Goal: Task Accomplishment & Management: Use online tool/utility

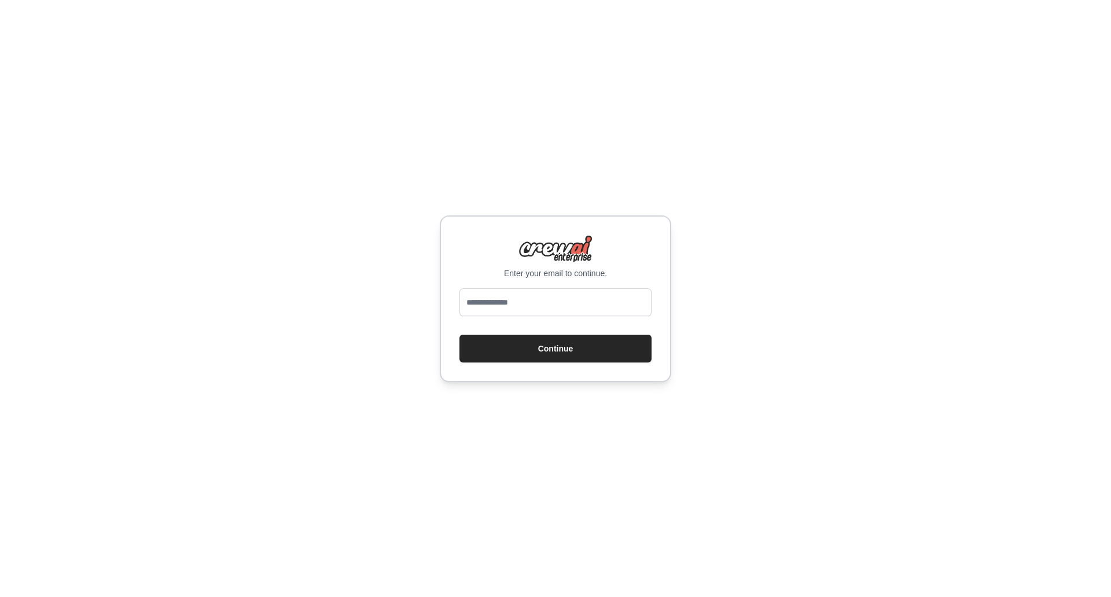
click at [564, 304] on input "email" at bounding box center [555, 302] width 192 height 28
type input "**********"
click at [565, 348] on button "Continue" at bounding box center [555, 348] width 192 height 28
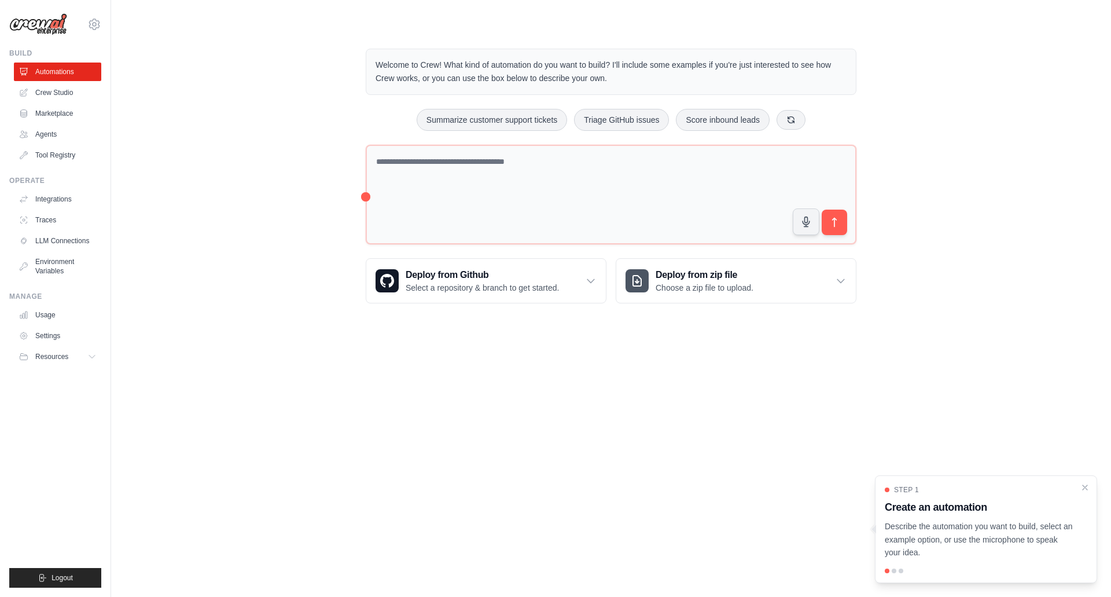
click at [657, 409] on body "ozcanertan@googlemail.com Settings Build Automations Crew Studio" at bounding box center [555, 298] width 1111 height 597
drag, startPoint x: 362, startPoint y: 198, endPoint x: 392, endPoint y: 198, distance: 29.5
click at [395, 198] on div "Welcome to Crew! What kind of automation do you want to build? I'll include som…" at bounding box center [611, 176] width 518 height 292
click at [364, 194] on div "Welcome to Crew! What kind of automation do you want to build? I'll include som…" at bounding box center [611, 176] width 518 height 292
click at [520, 356] on body "ozcanertan@googlemail.com Settings Build Automations Crew Studio" at bounding box center [555, 298] width 1111 height 597
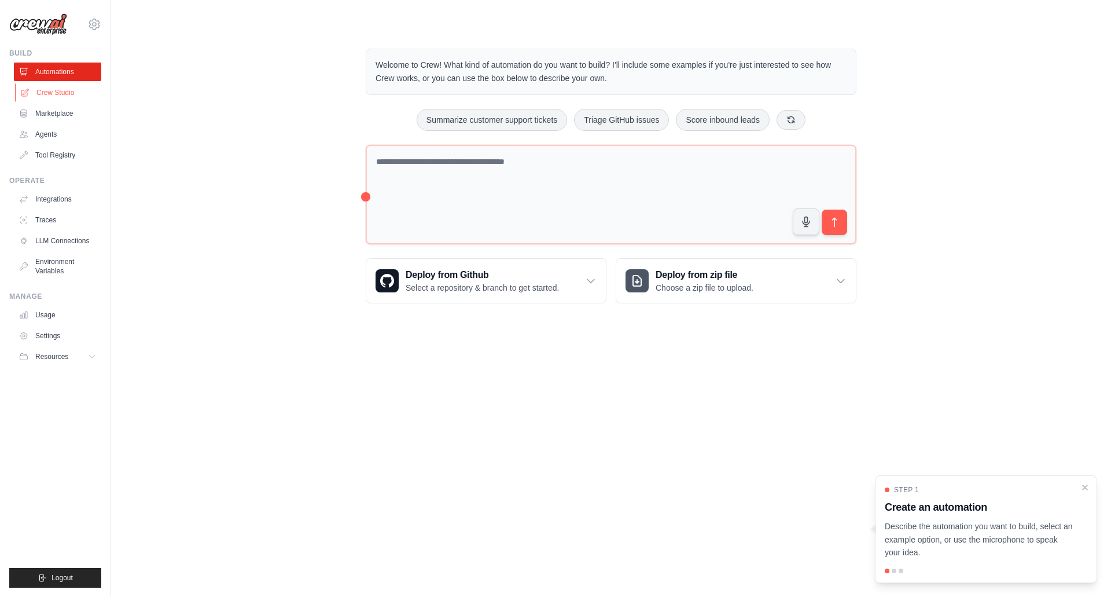
click at [53, 95] on link "Crew Studio" at bounding box center [58, 92] width 87 height 19
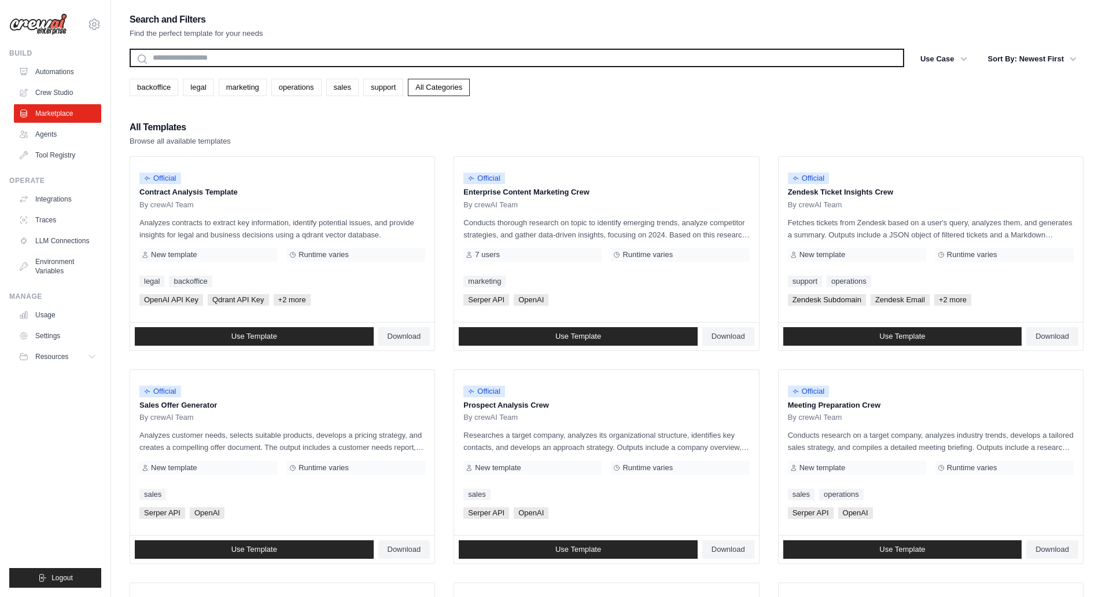
click at [294, 58] on input "text" at bounding box center [517, 58] width 775 height 19
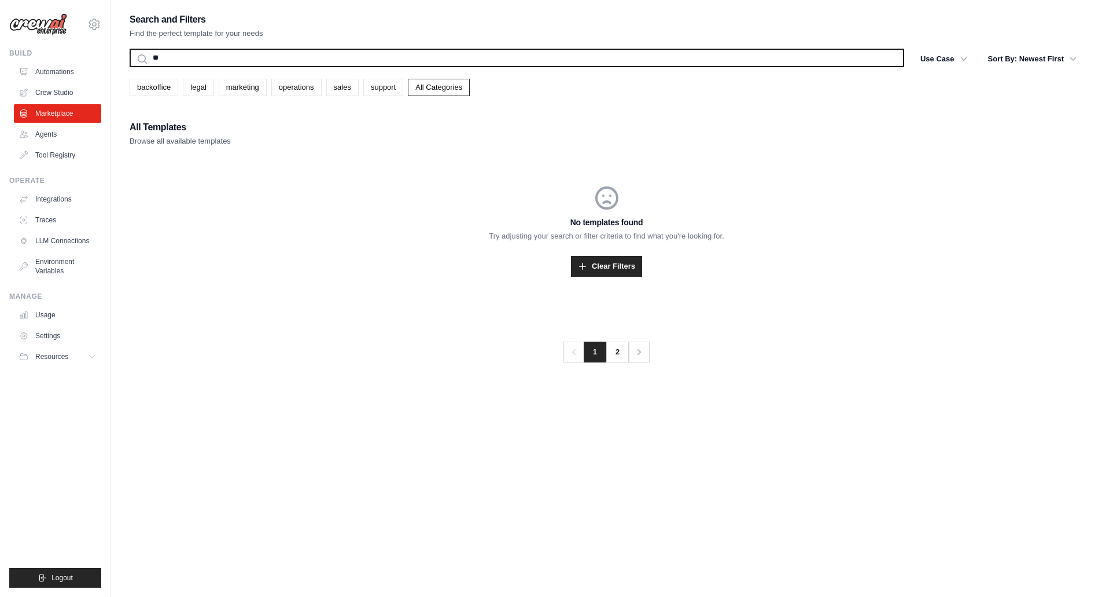
type input "*"
type input "****"
click at [129, 67] on button "Search" at bounding box center [129, 67] width 1 height 1
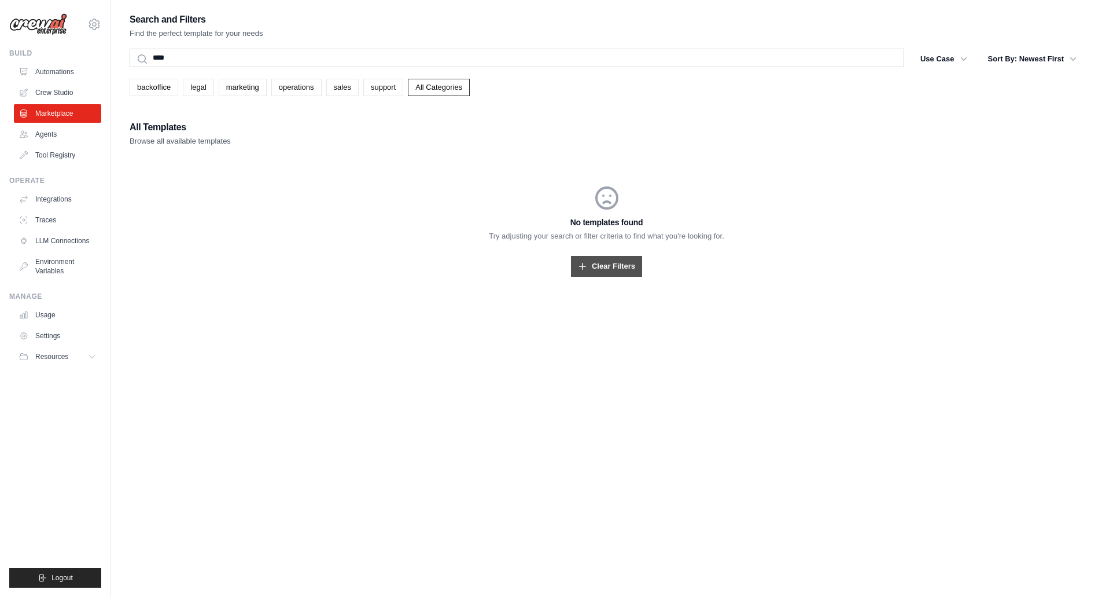
click at [594, 273] on link "Clear Filters" at bounding box center [606, 266] width 71 height 21
click at [65, 136] on link "Agents" at bounding box center [58, 134] width 87 height 19
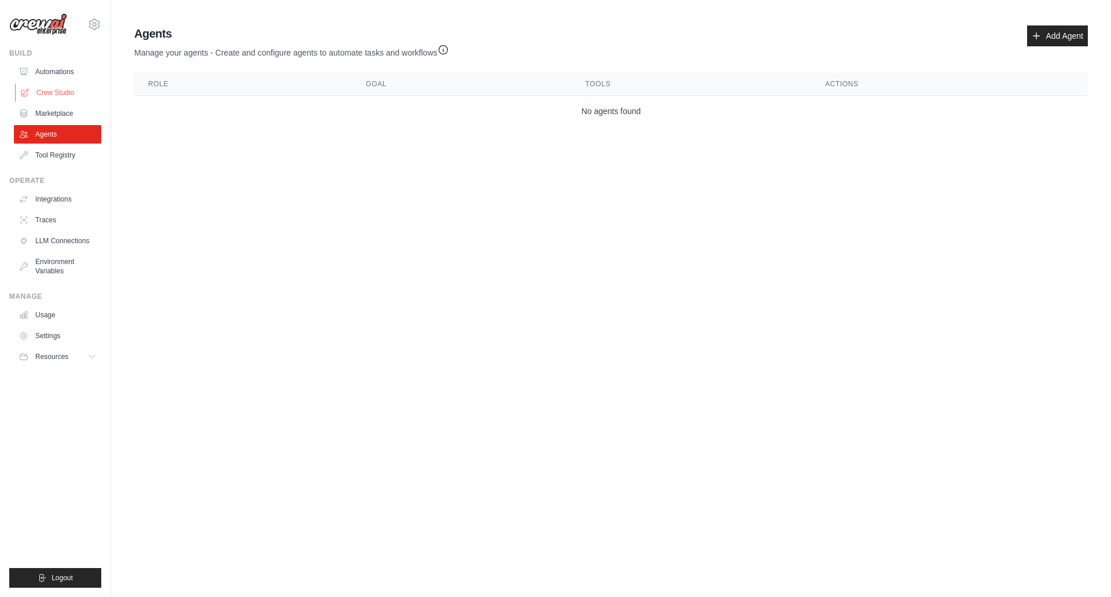
click at [50, 93] on link "Crew Studio" at bounding box center [58, 92] width 87 height 19
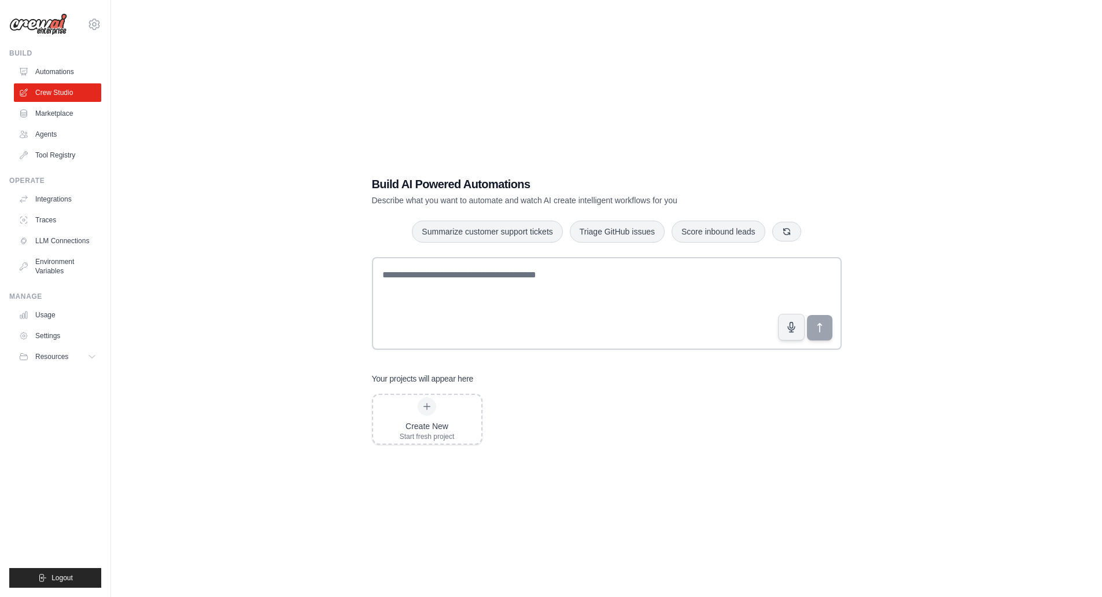
click at [793, 403] on div "Create New Start fresh project" at bounding box center [607, 418] width 470 height 51
click at [424, 406] on icon at bounding box center [427, 406] width 6 height 6
click at [793, 233] on button "button" at bounding box center [786, 231] width 29 height 20
click at [795, 230] on icon "button" at bounding box center [799, 230] width 9 height 9
click at [795, 230] on button "button" at bounding box center [808, 231] width 29 height 20
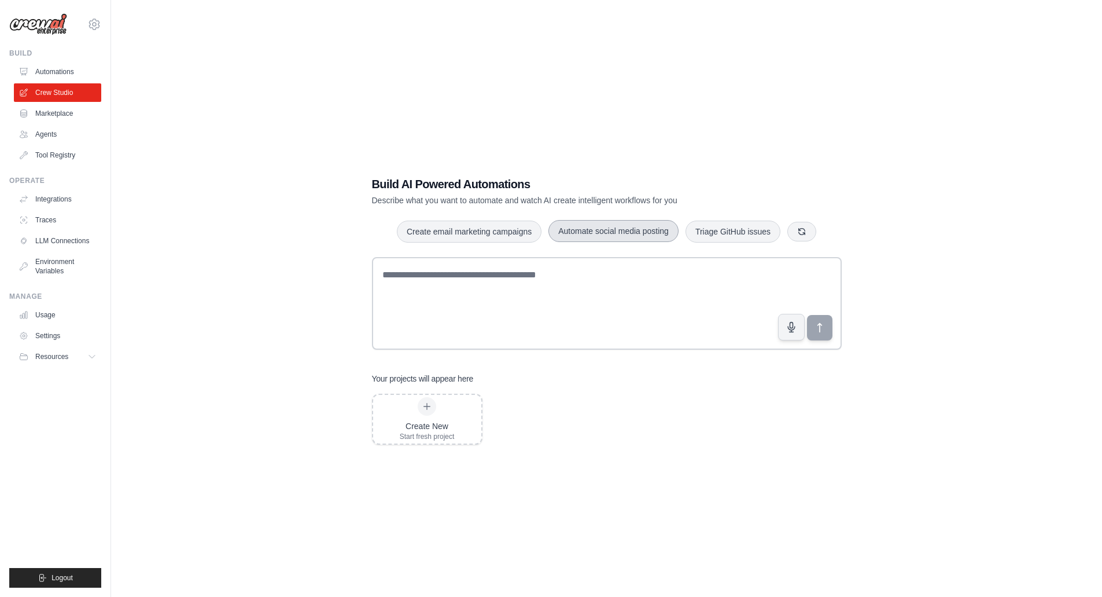
click at [623, 231] on button "Automate social media posting" at bounding box center [614, 231] width 130 height 22
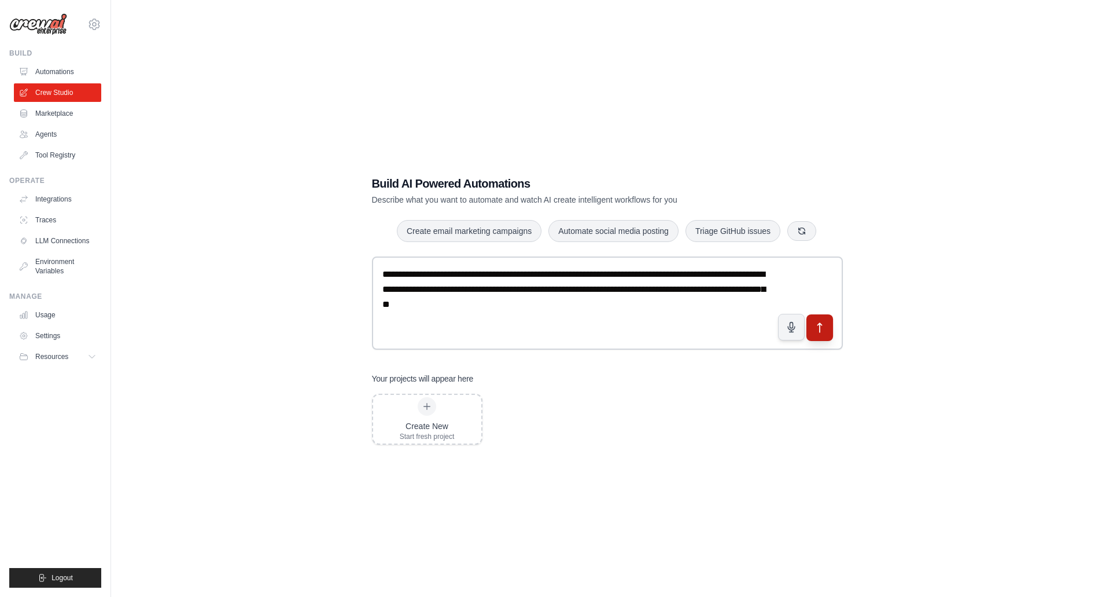
click at [822, 329] on icon "submit" at bounding box center [819, 327] width 12 height 12
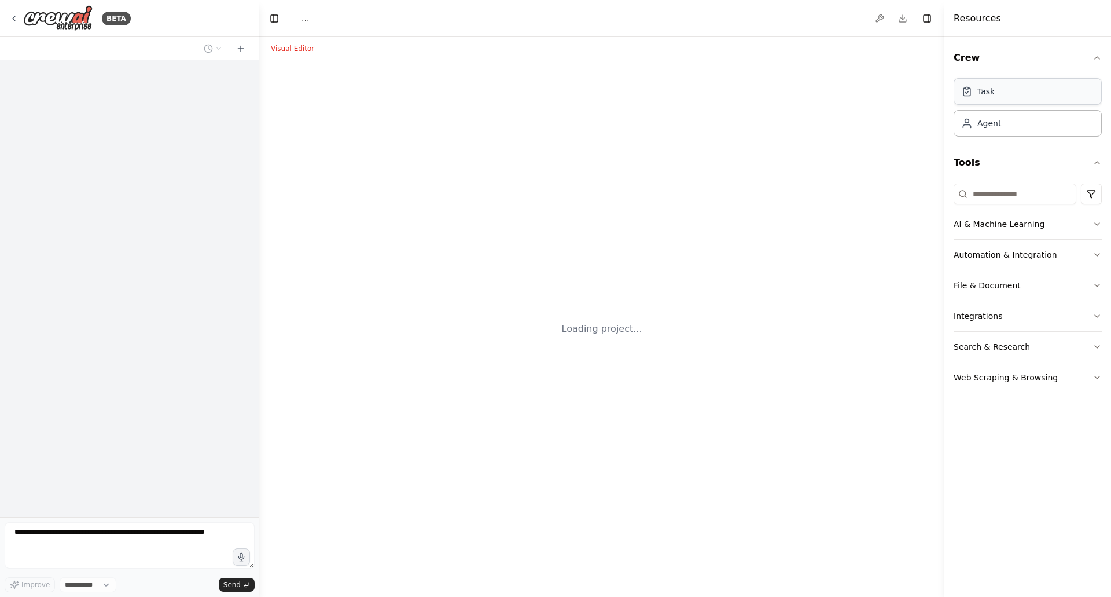
click at [995, 98] on div "Task" at bounding box center [1028, 91] width 148 height 27
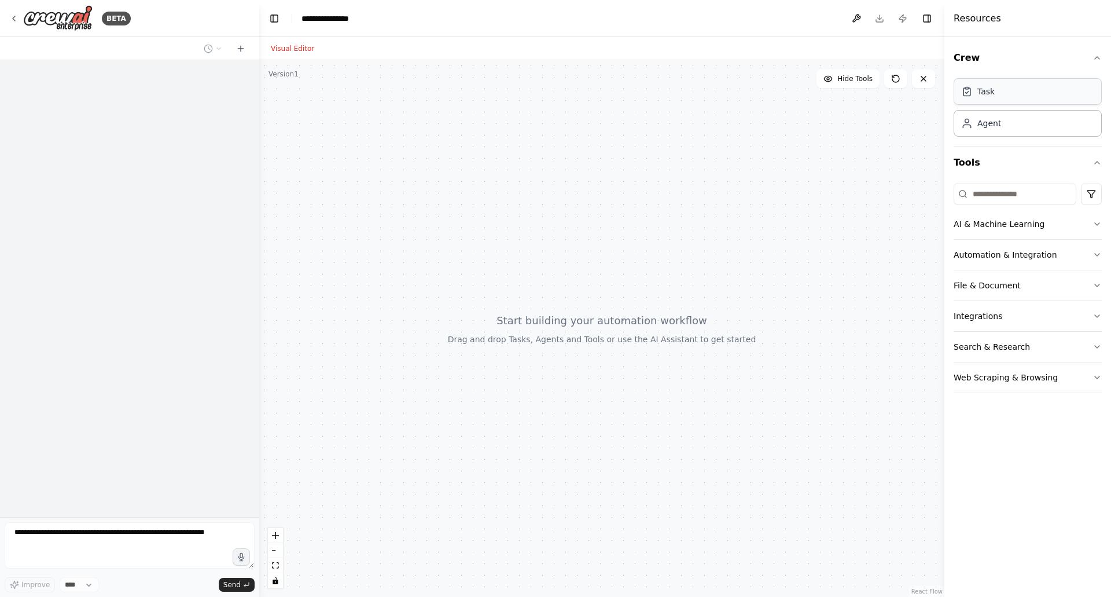
select select "****"
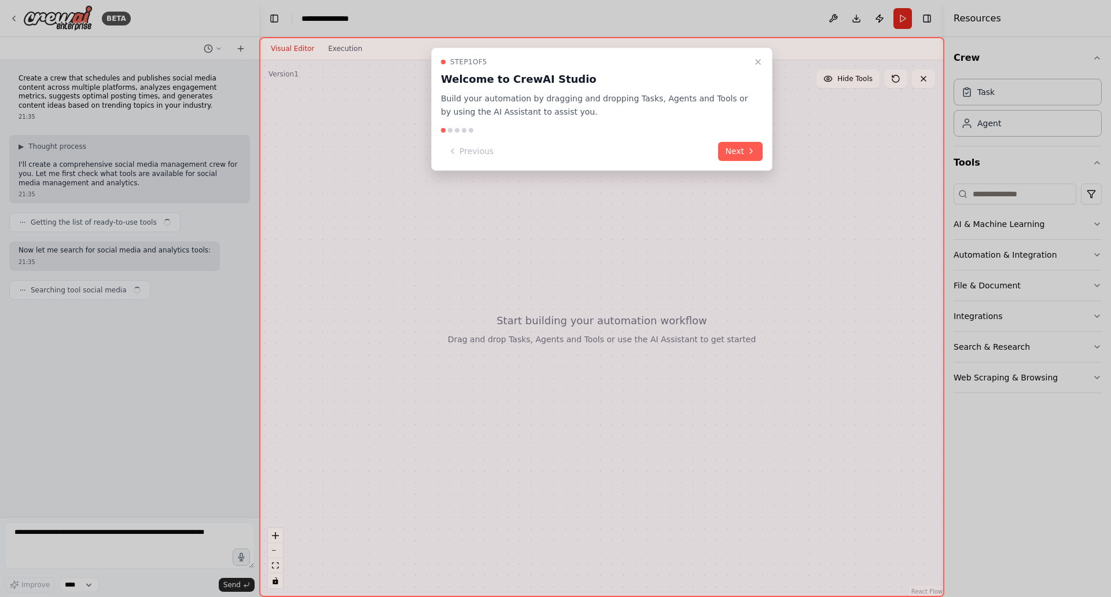
drag, startPoint x: 756, startPoint y: 58, endPoint x: 807, endPoint y: 122, distance: 81.1
click at [756, 58] on icon "Close walkthrough" at bounding box center [757, 61] width 9 height 9
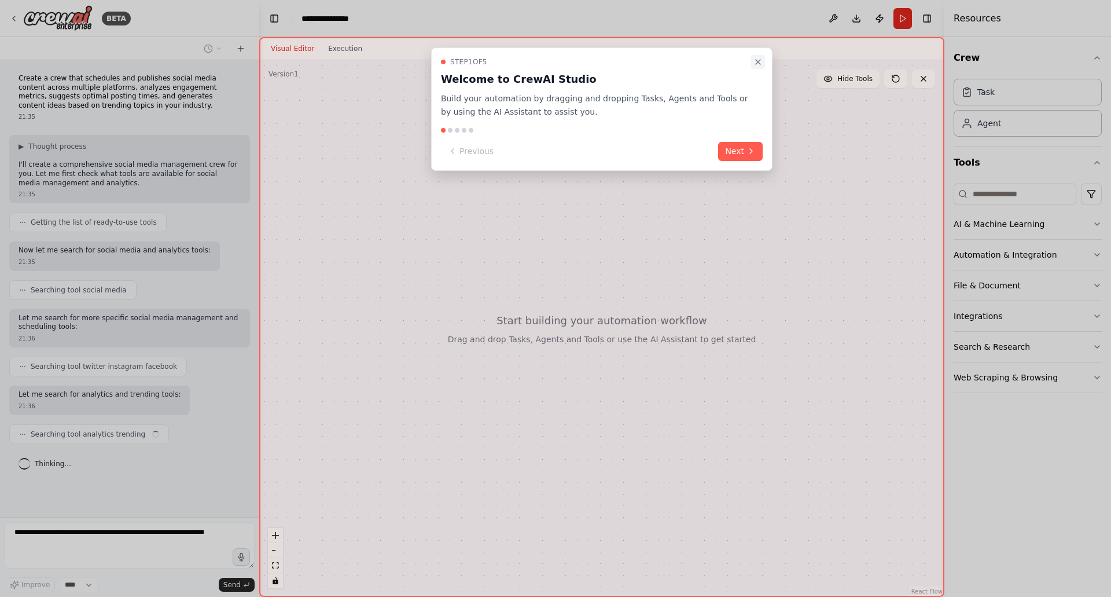
click at [756, 58] on icon "Close walkthrough" at bounding box center [757, 61] width 9 height 9
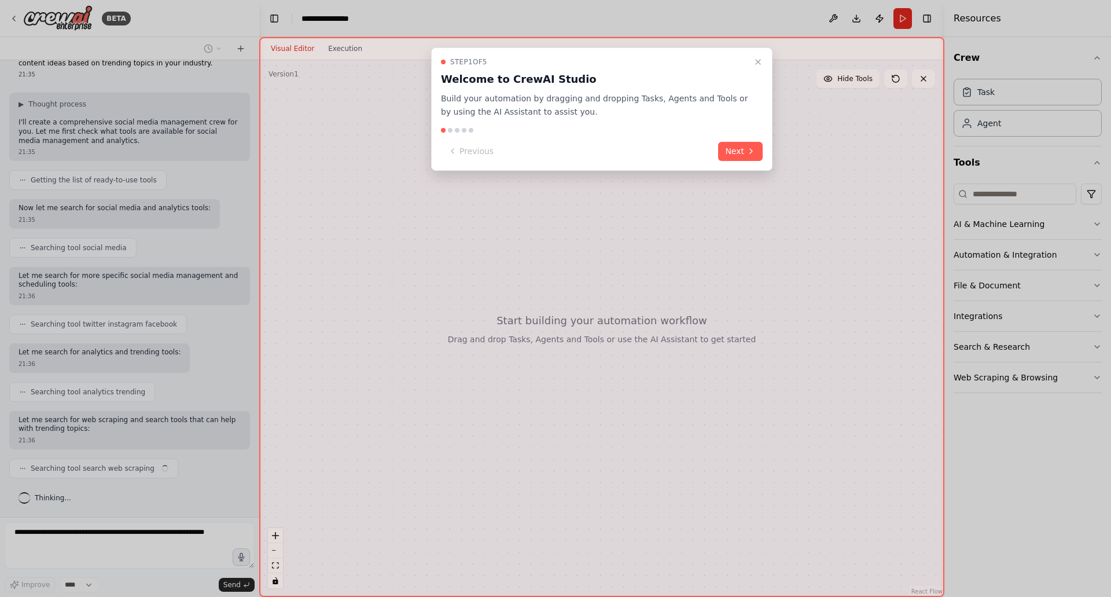
click at [749, 64] on div "Step 1 of 5 Welcome to CrewAI Studio Build your automation by dragging and drop…" at bounding box center [602, 87] width 322 height 61
click at [755, 59] on icon "Close walkthrough" at bounding box center [757, 61] width 9 height 9
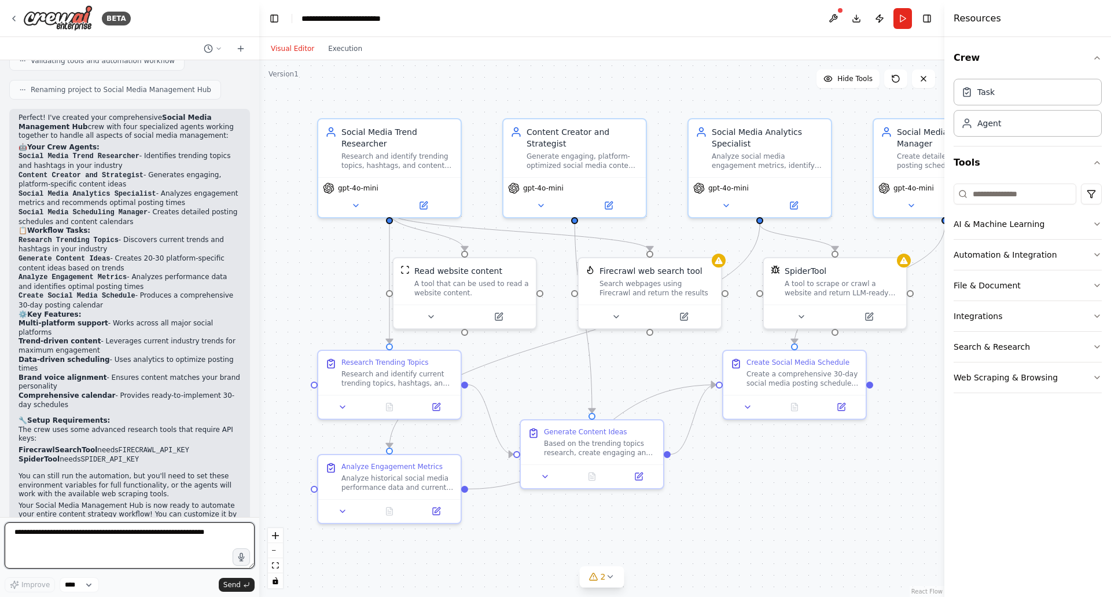
scroll to position [871, 0]
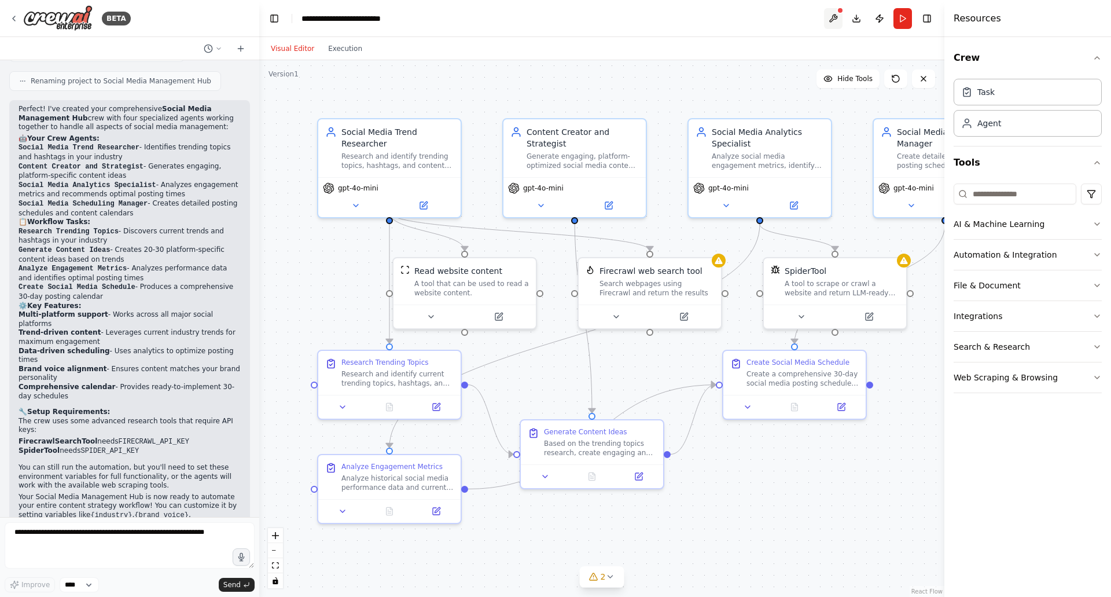
click at [830, 17] on button at bounding box center [833, 18] width 19 height 21
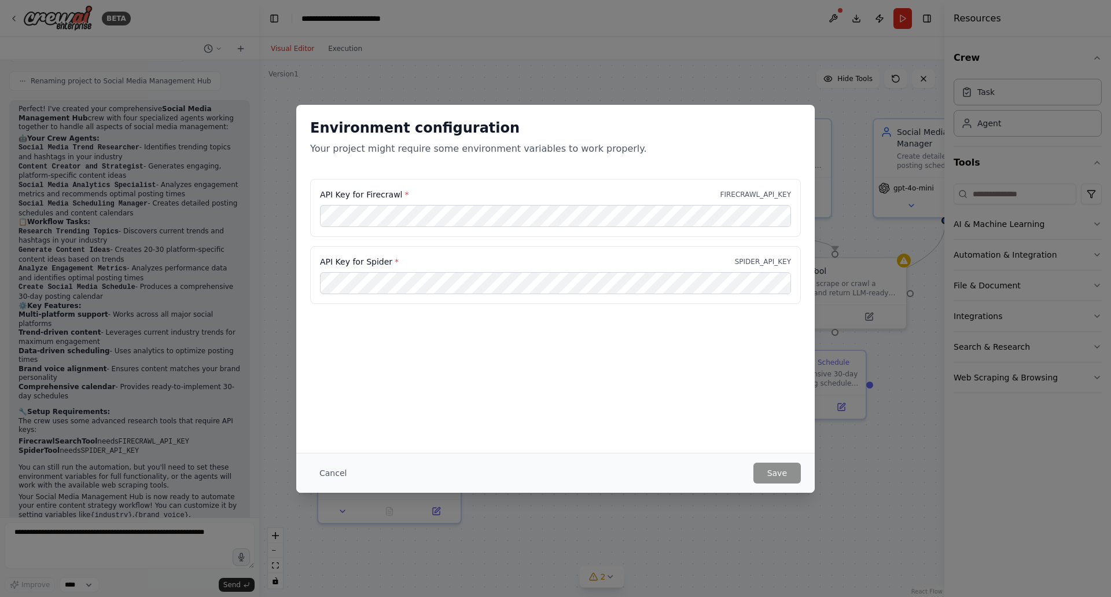
scroll to position [485, 0]
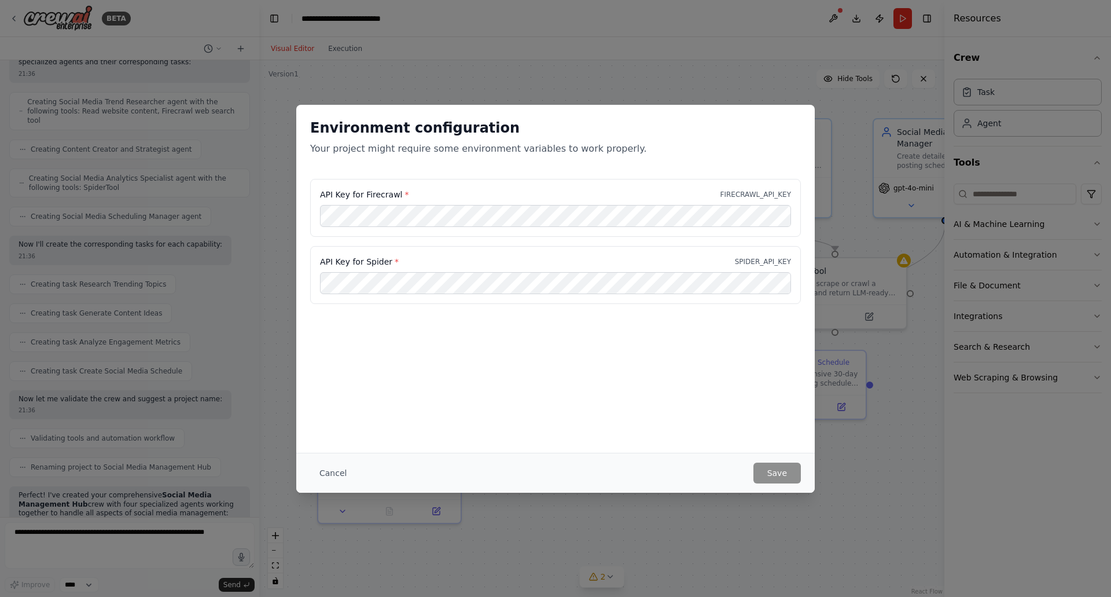
click at [730, 38] on div "Environment configuration Your project might require some environment variables…" at bounding box center [555, 298] width 1111 height 597
